Goal: Task Accomplishment & Management: Manage account settings

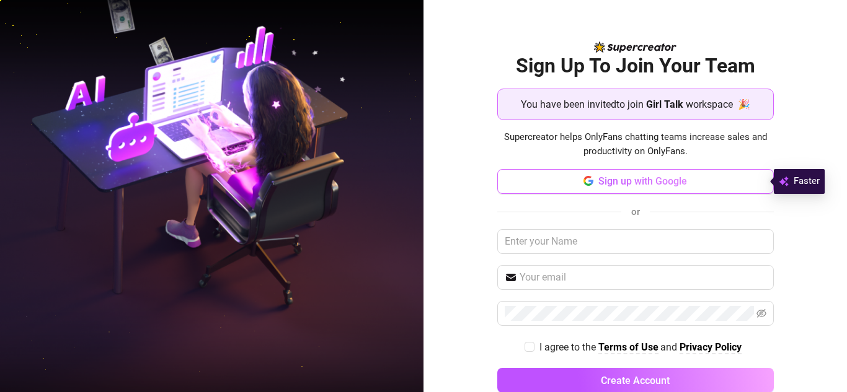
drag, startPoint x: 0, startPoint y: 0, endPoint x: 678, endPoint y: 181, distance: 701.8
click at [678, 181] on span "Sign up with Google" at bounding box center [642, 181] width 89 height 12
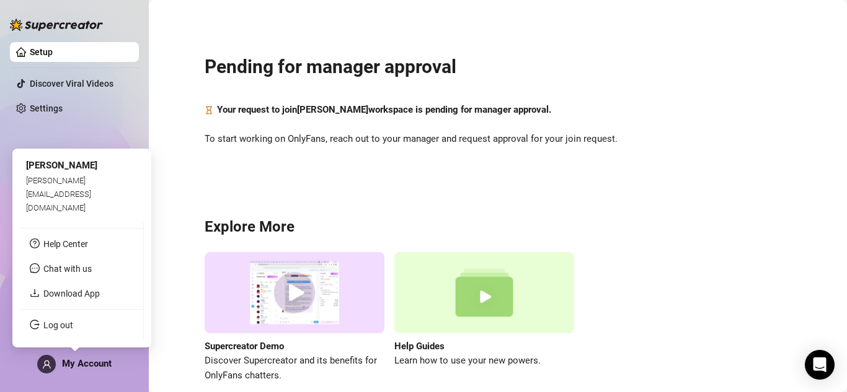
click at [68, 359] on span "My Account" at bounding box center [87, 363] width 50 height 11
click at [90, 203] on div "[PERSON_NAME][EMAIL_ADDRESS][DOMAIN_NAME]" at bounding box center [82, 195] width 112 height 42
click at [61, 171] on span "[PERSON_NAME]" at bounding box center [61, 165] width 71 height 11
click at [50, 208] on span "[PERSON_NAME][EMAIL_ADDRESS][DOMAIN_NAME]" at bounding box center [58, 194] width 65 height 37
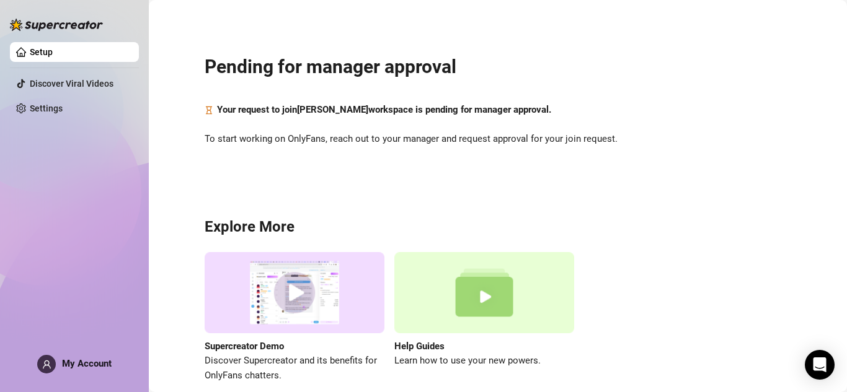
click at [87, 136] on div "Setup Discover Viral Videos Settings My Account" at bounding box center [74, 190] width 129 height 381
click at [81, 374] on div "Setup Discover Viral Videos Settings My Account" at bounding box center [74, 190] width 129 height 381
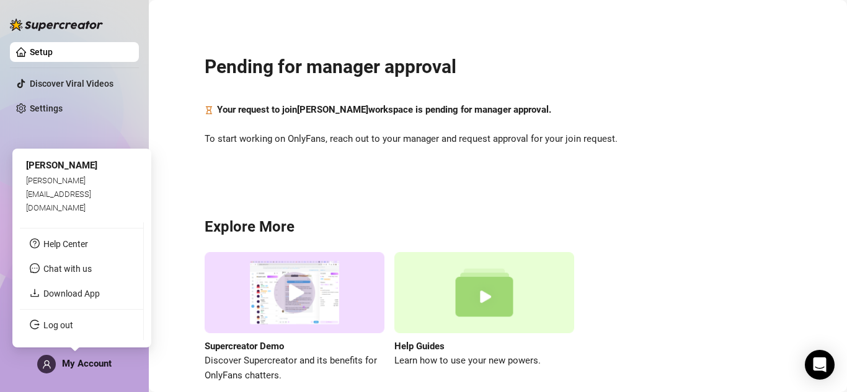
click at [71, 361] on span "My Account" at bounding box center [87, 363] width 50 height 11
click at [67, 294] on link "Download App" at bounding box center [71, 294] width 56 height 10
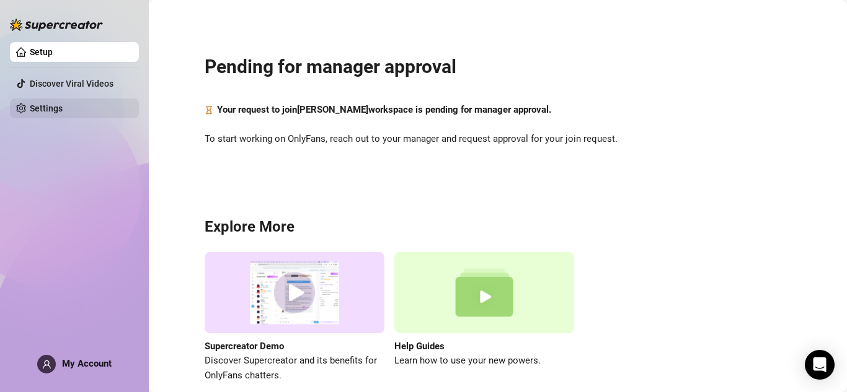
click at [35, 108] on link "Settings" at bounding box center [46, 109] width 33 height 10
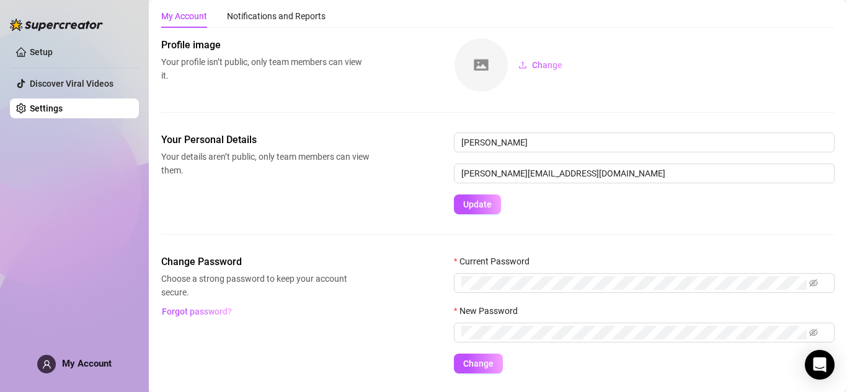
scroll to position [68, 0]
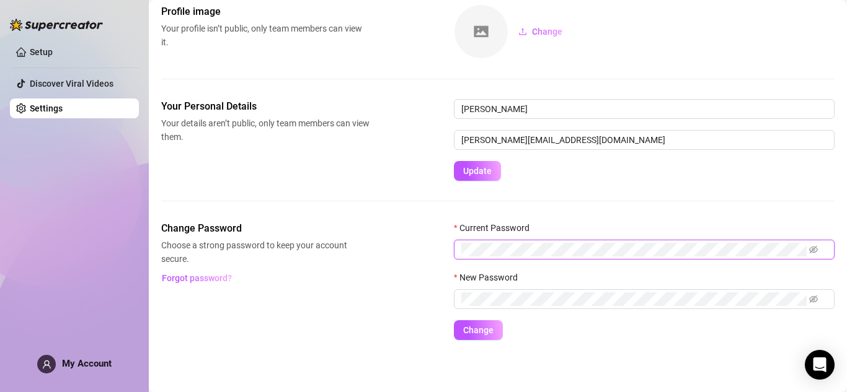
click at [806, 243] on div at bounding box center [806, 243] width 0 height 0
click at [814, 248] on icon "eye-invisible" at bounding box center [813, 249] width 9 height 7
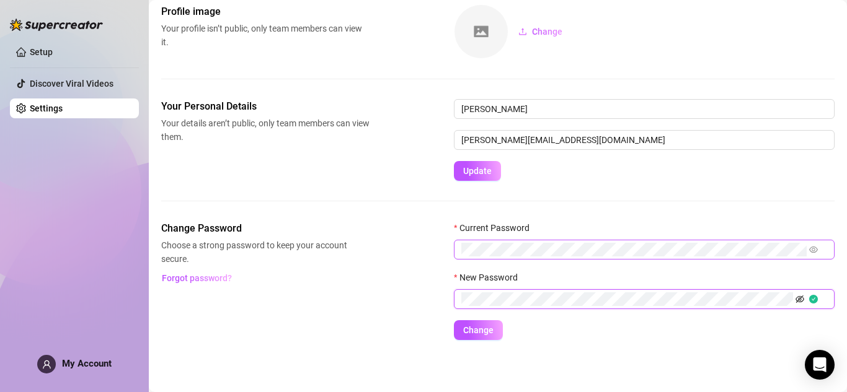
click at [803, 298] on icon "eye-invisible" at bounding box center [799, 299] width 9 height 7
click at [456, 247] on span at bounding box center [644, 250] width 381 height 20
click at [480, 330] on span "Change" at bounding box center [478, 330] width 30 height 10
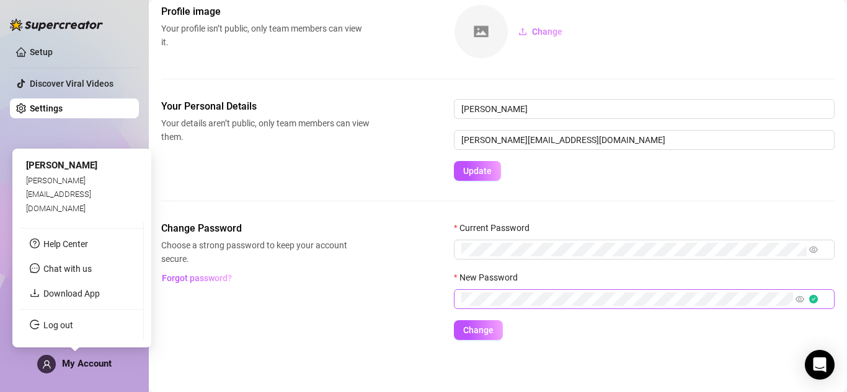
click at [59, 360] on div "My Account" at bounding box center [74, 364] width 74 height 19
click at [53, 322] on link "Log out" at bounding box center [58, 325] width 30 height 10
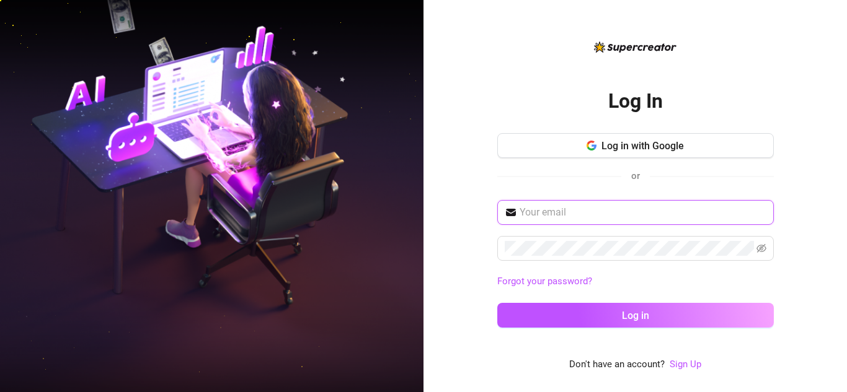
type input "[PERSON_NAME][EMAIL_ADDRESS][DOMAIN_NAME]"
